Goal: Book appointment/travel/reservation

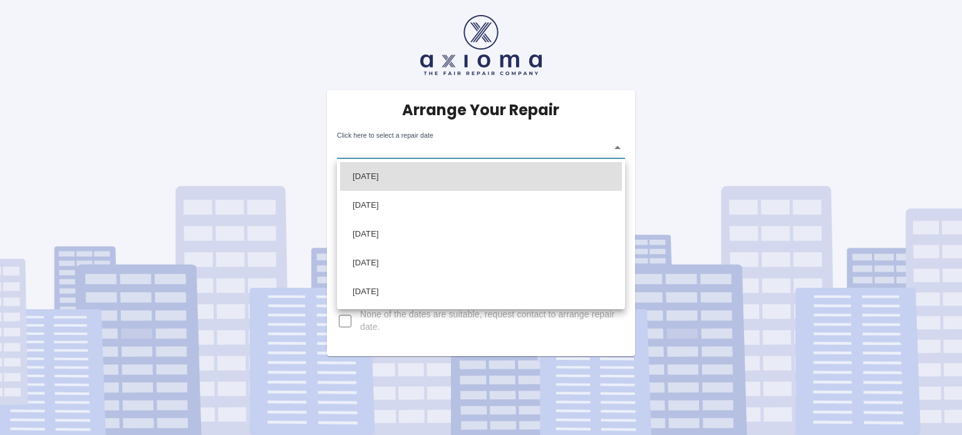
click at [616, 147] on body "Arrange Your Repair Click here to select a repair date ​ Phone Number   * 07922…" at bounding box center [481, 217] width 962 height 435
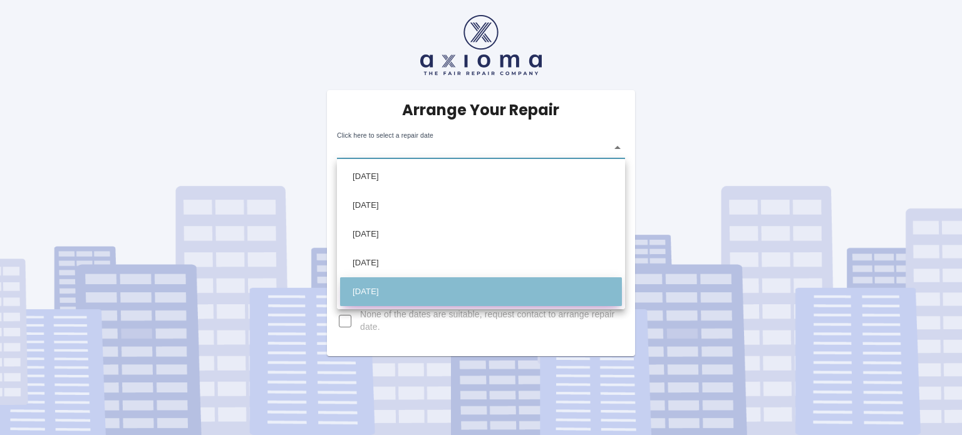
click at [395, 294] on li "[DATE]" at bounding box center [481, 292] width 282 height 29
type input "[DATE]T00:00:00.000Z"
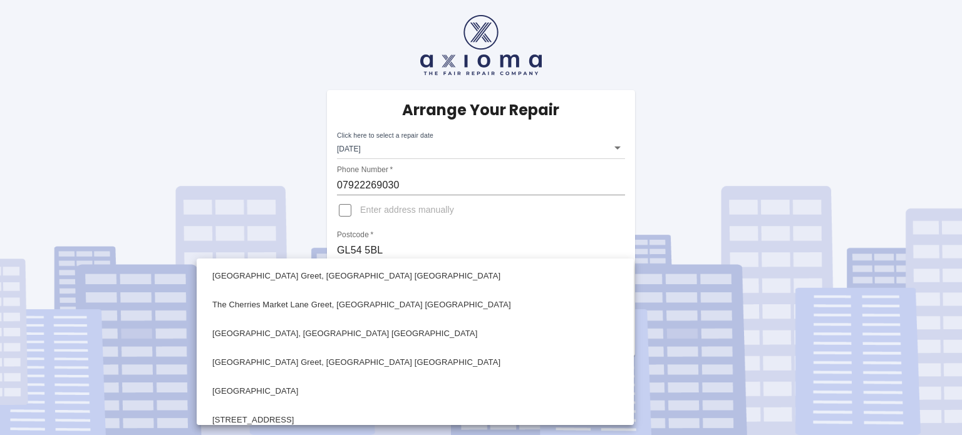
click at [618, 285] on body "Arrange Your Repair Click here to select a repair date [DATE] [DATE]T00:00:00.0…" at bounding box center [481, 217] width 962 height 435
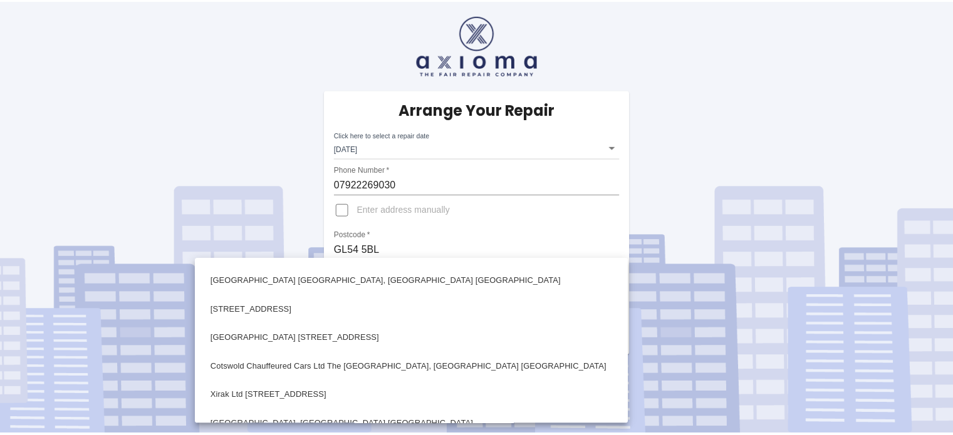
scroll to position [273, 0]
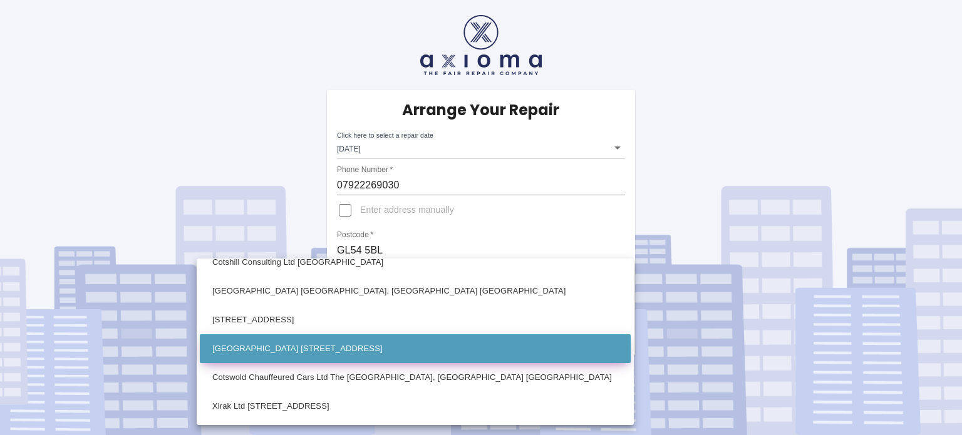
click at [345, 347] on li "[GEOGRAPHIC_DATA] [STREET_ADDRESS]" at bounding box center [415, 349] width 431 height 29
type input "[GEOGRAPHIC_DATA] [STREET_ADDRESS]"
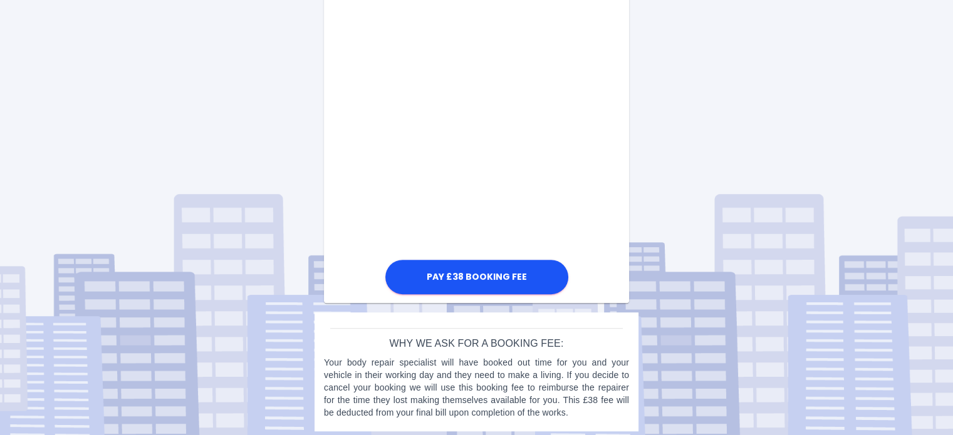
scroll to position [729, 0]
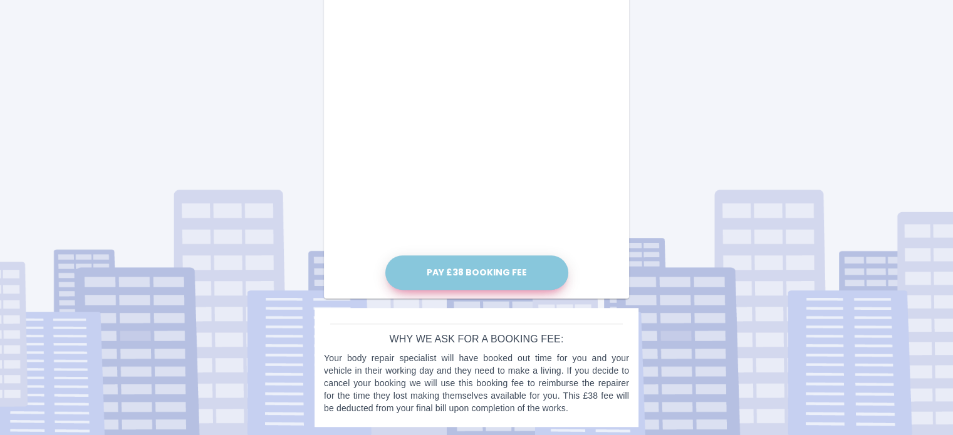
click at [469, 273] on button "Pay £38 Booking Fee" at bounding box center [476, 273] width 183 height 34
